Goal: Task Accomplishment & Management: Use online tool/utility

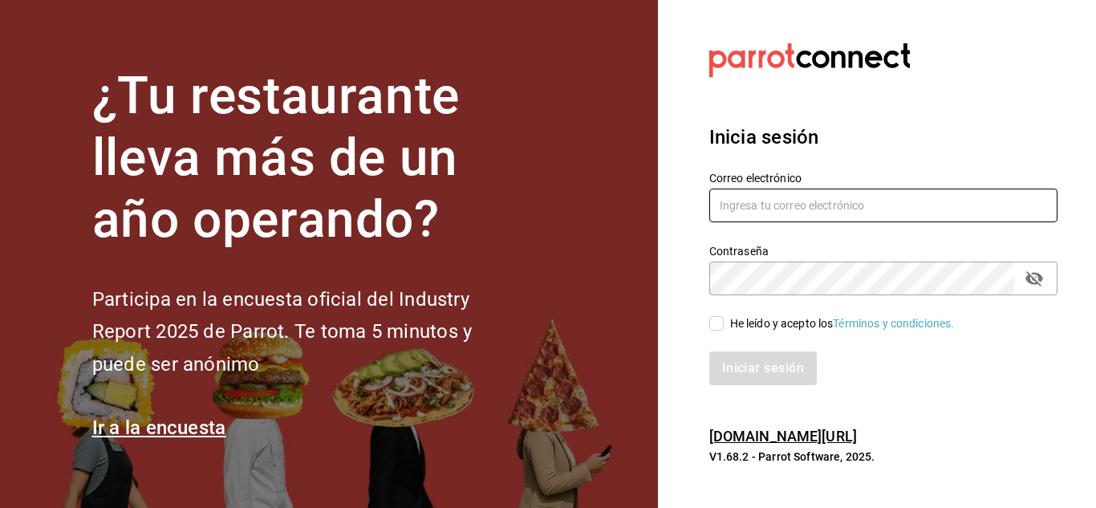
type input "[EMAIL_ADDRESS][PERSON_NAME][DOMAIN_NAME]"
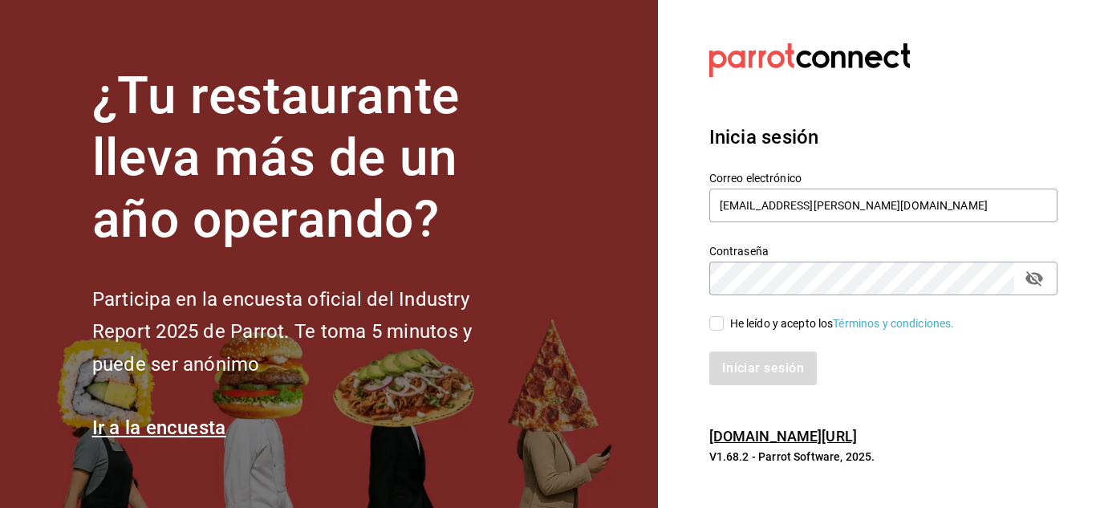
click at [716, 330] on input "He leído y acepto los Términos y condiciones." at bounding box center [716, 323] width 14 height 14
checkbox input "true"
click at [742, 369] on button "Iniciar sesión" at bounding box center [763, 368] width 109 height 34
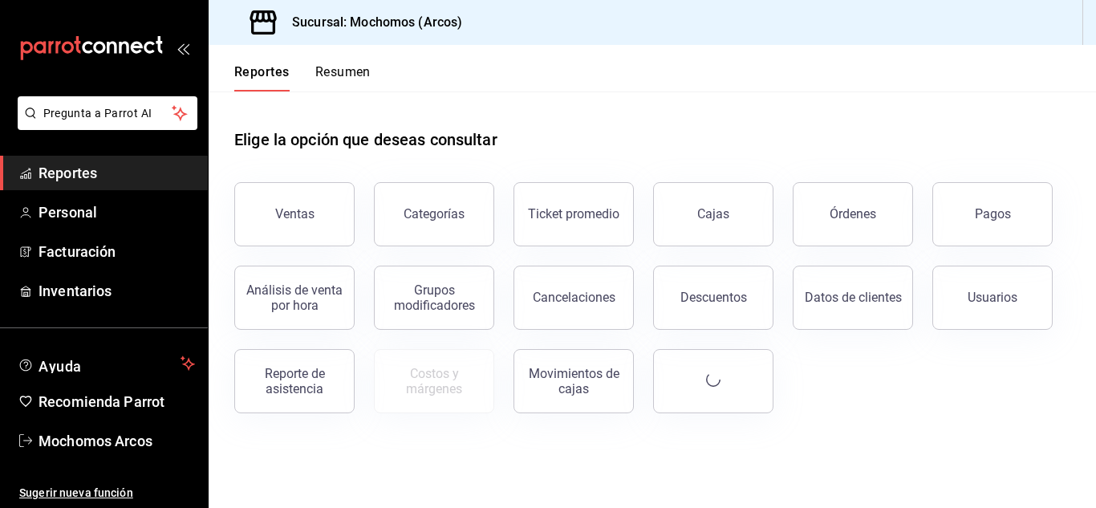
click at [1032, 209] on button "Pagos" at bounding box center [992, 214] width 120 height 64
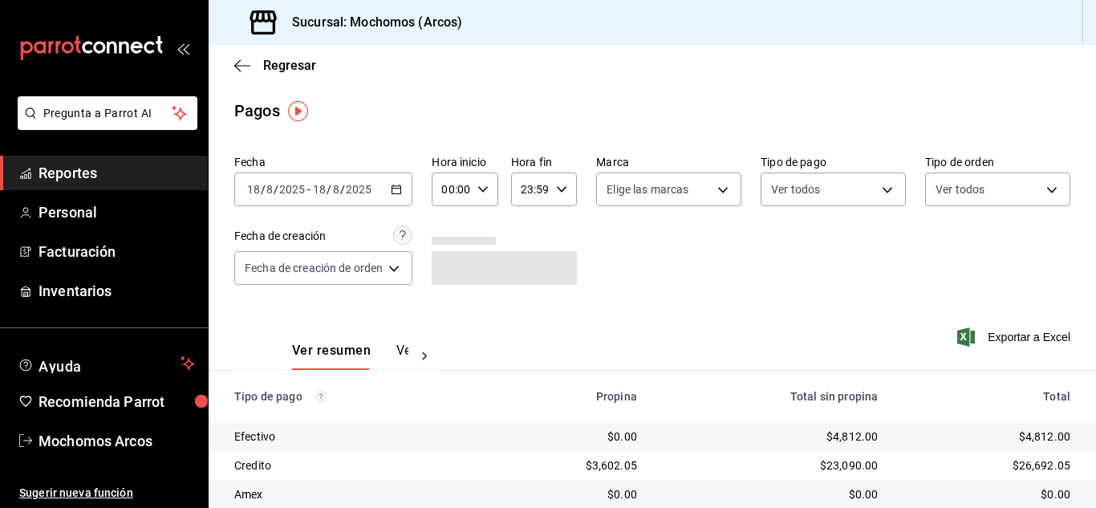
click at [356, 189] on input "2025" at bounding box center [358, 189] width 27 height 13
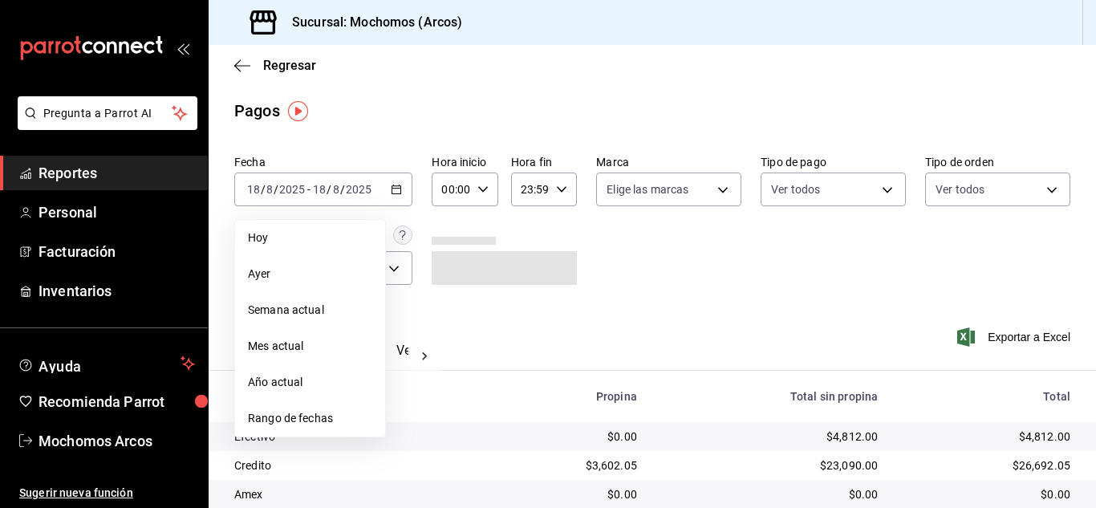
click at [594, 290] on div "Fecha 2025-08-18 18 / 8 / 2025 - 2025-08-18 18 / 8 / 2025 Hoy Ayer Semana actua…" at bounding box center [652, 226] width 836 height 156
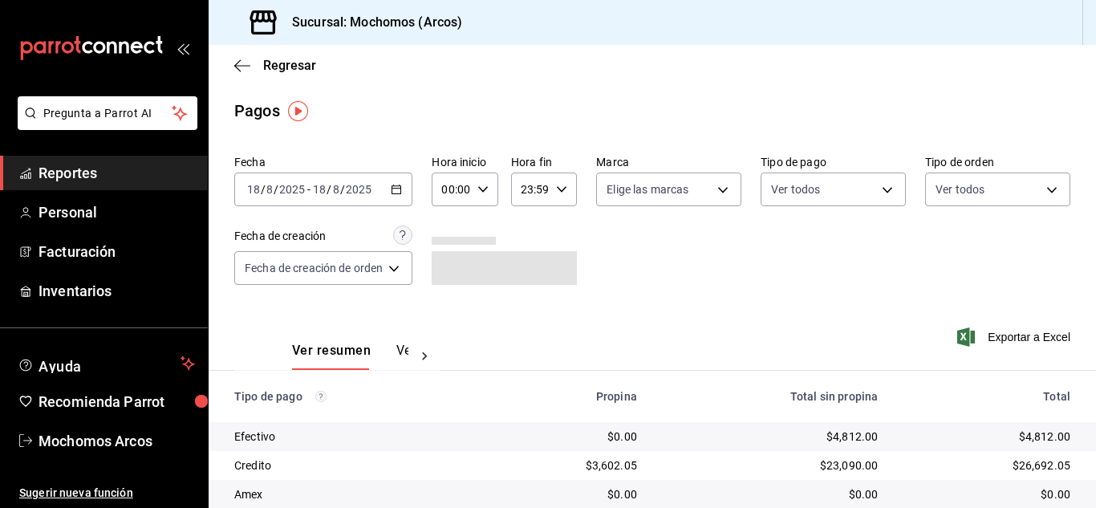
click at [485, 185] on icon "button" at bounding box center [482, 189] width 11 height 11
click at [458, 284] on button "10" at bounding box center [450, 294] width 26 height 32
type input "10:00"
click at [850, 221] on div at bounding box center [548, 254] width 1096 height 508
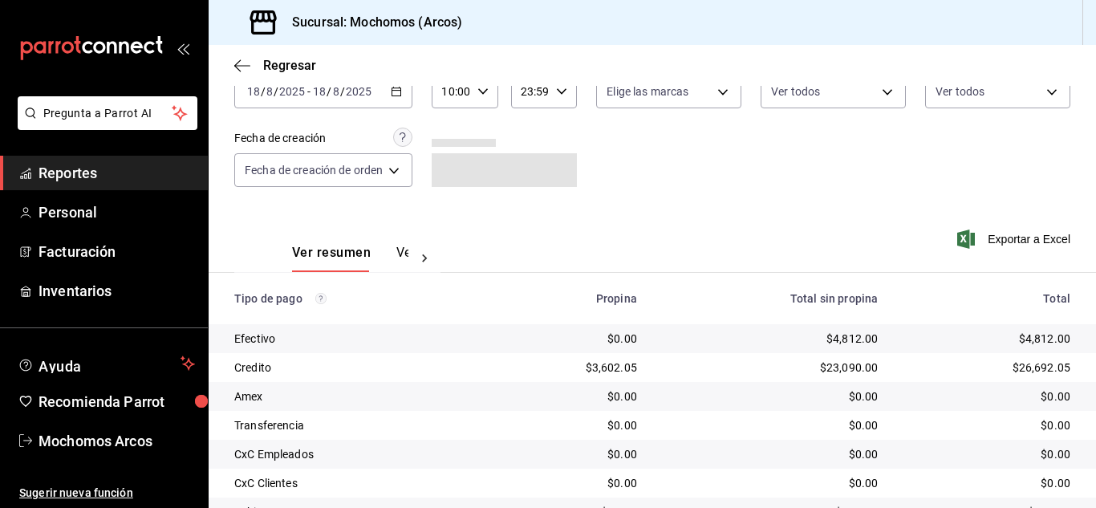
scroll to position [201, 0]
